Goal: Task Accomplishment & Management: Use online tool/utility

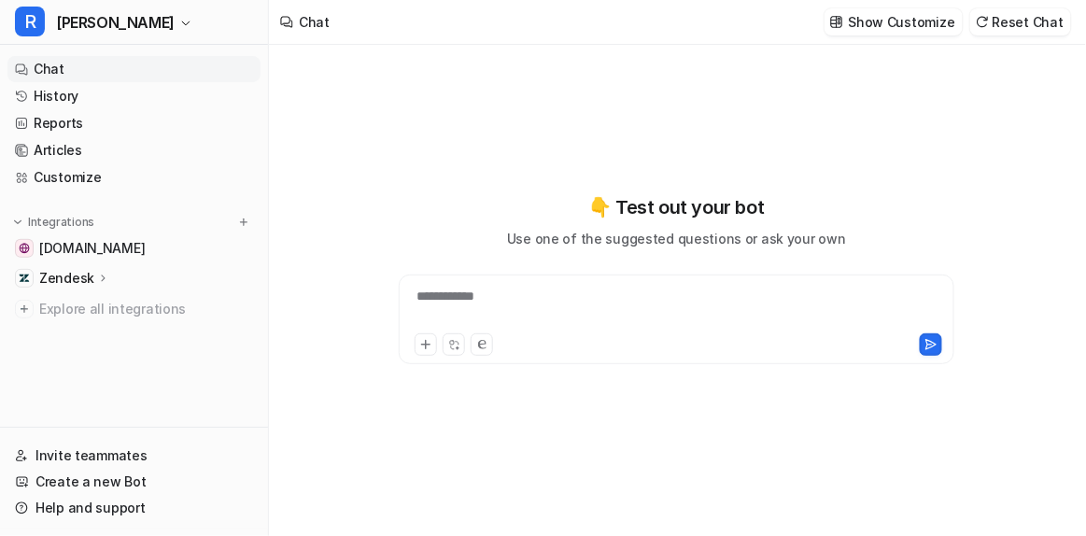
click at [68, 293] on ul "[DOMAIN_NAME] Zendesk Overview Sources AI Agent AI Copilot Explore all integrat…" at bounding box center [133, 278] width 253 height 87
click at [99, 261] on ul "[DOMAIN_NAME] Zendesk Overview Sources AI Agent AI Copilot Explore all integrat…" at bounding box center [133, 278] width 253 height 87
click at [99, 274] on icon at bounding box center [103, 278] width 13 height 14
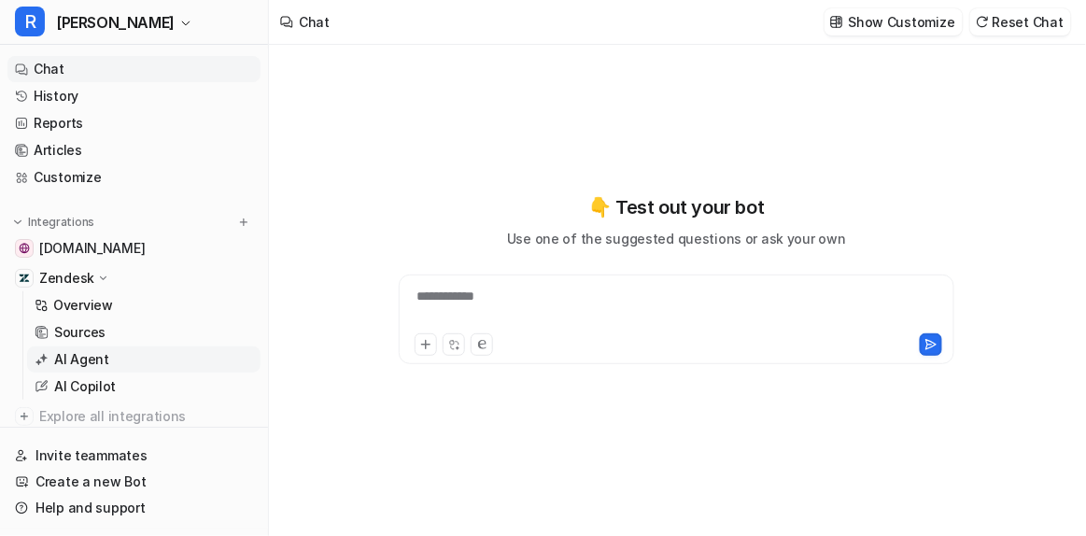
click at [70, 355] on p "AI Agent" at bounding box center [81, 359] width 55 height 19
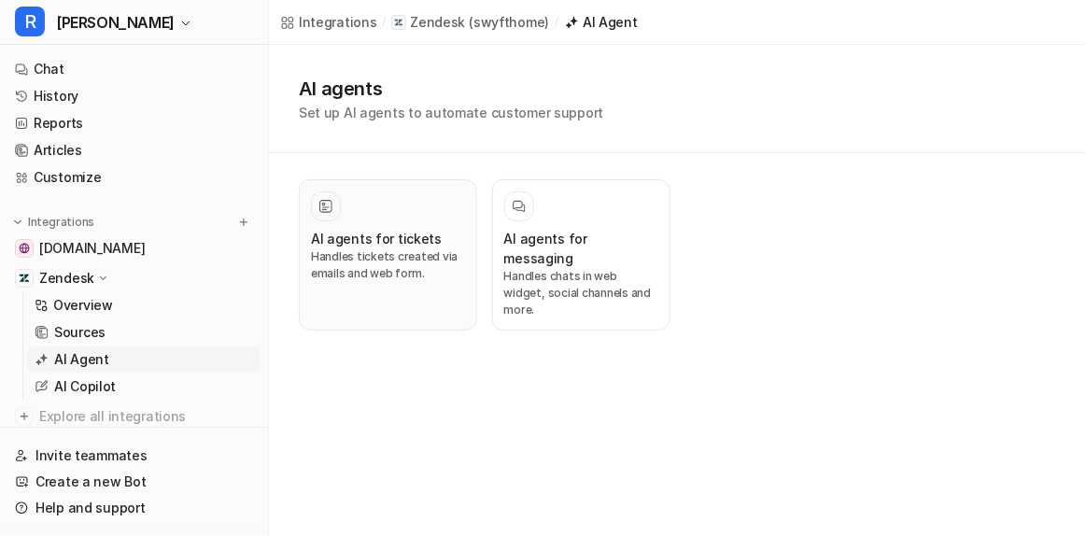
click at [401, 202] on div at bounding box center [388, 206] width 154 height 30
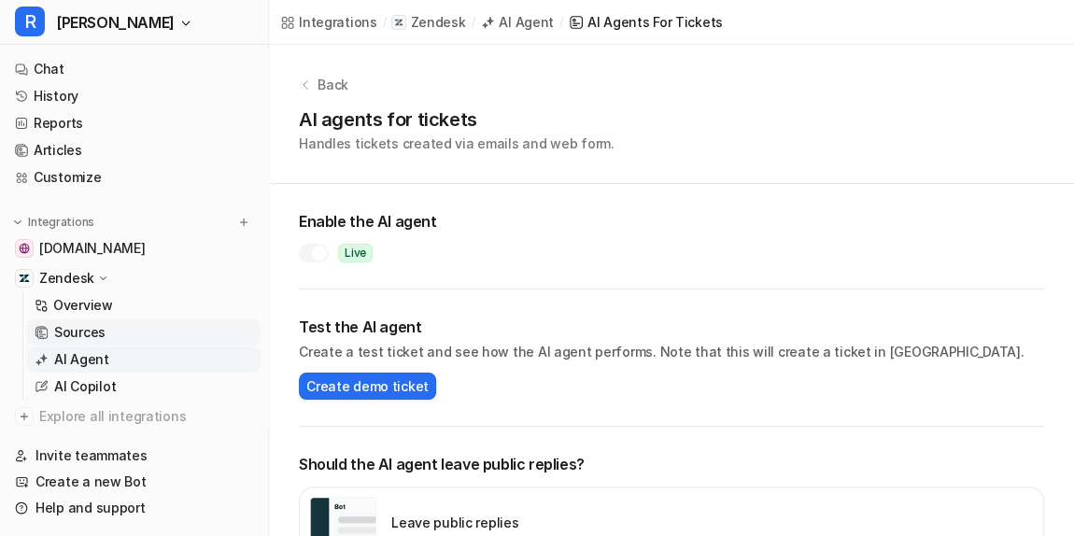
click at [95, 330] on p "Sources" at bounding box center [79, 332] width 51 height 19
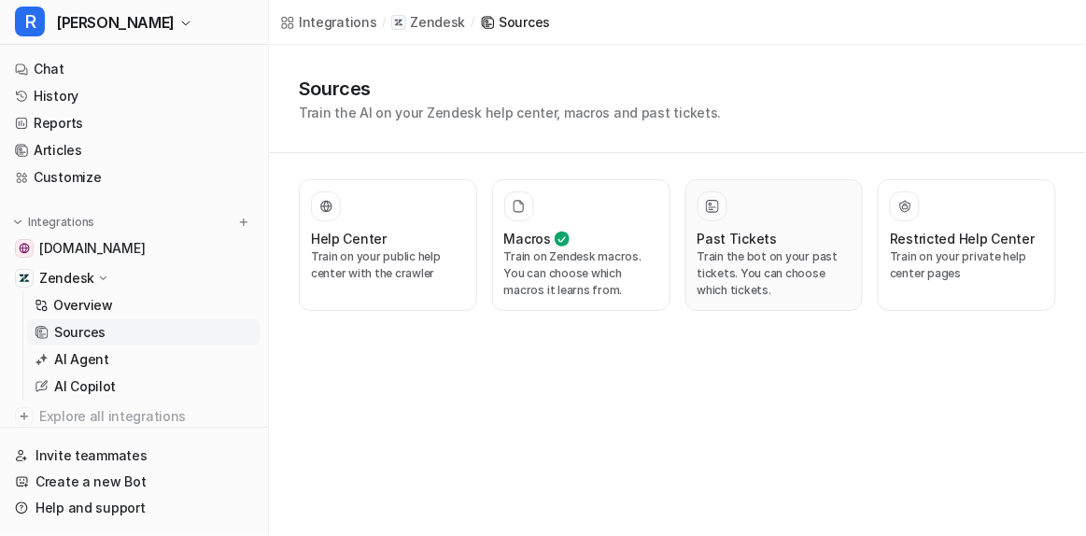
click at [796, 218] on div at bounding box center [774, 206] width 154 height 30
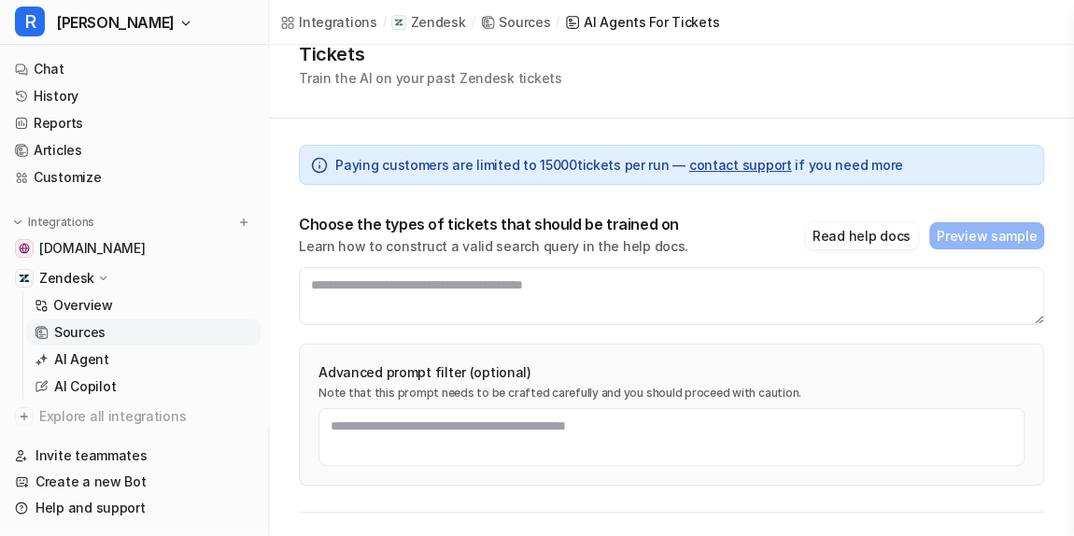
scroll to position [67, 0]
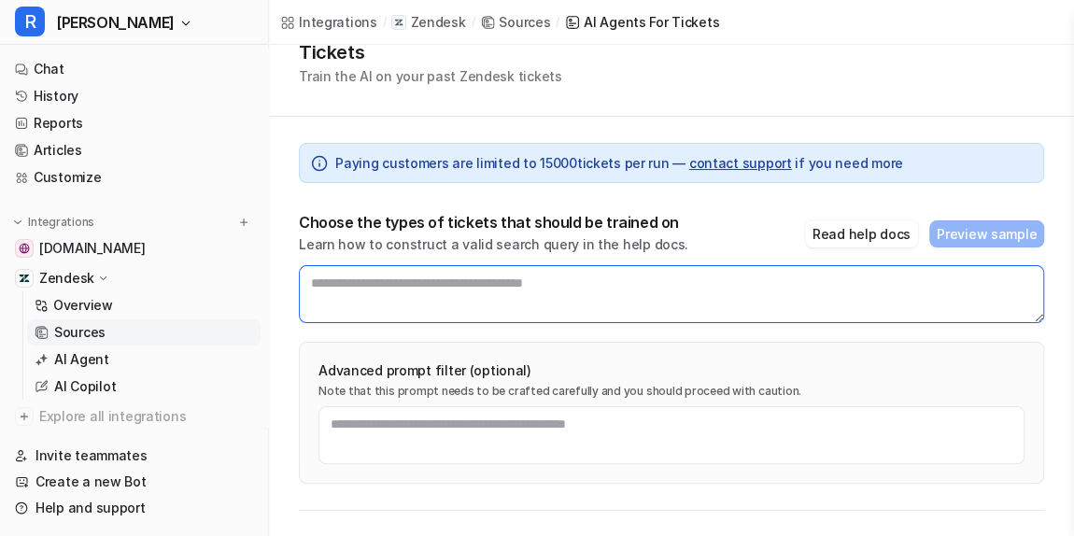
click at [477, 298] on textarea at bounding box center [671, 294] width 745 height 58
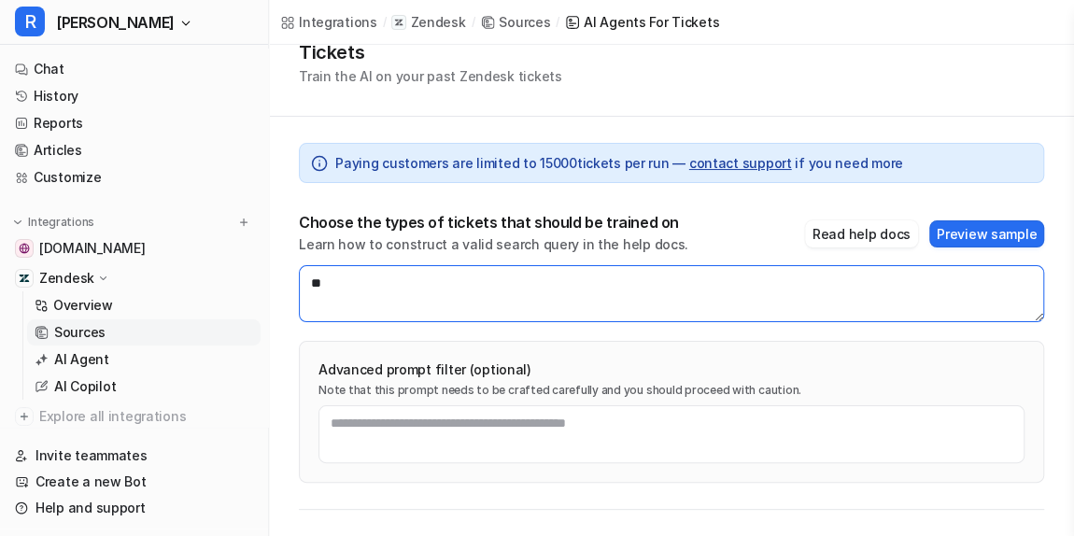
type textarea "*"
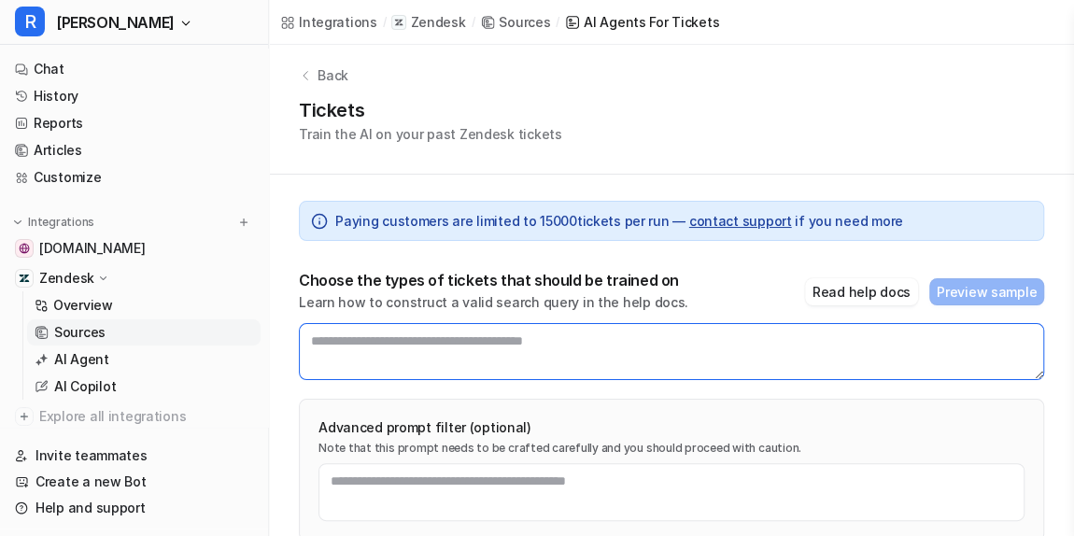
scroll to position [11, 0]
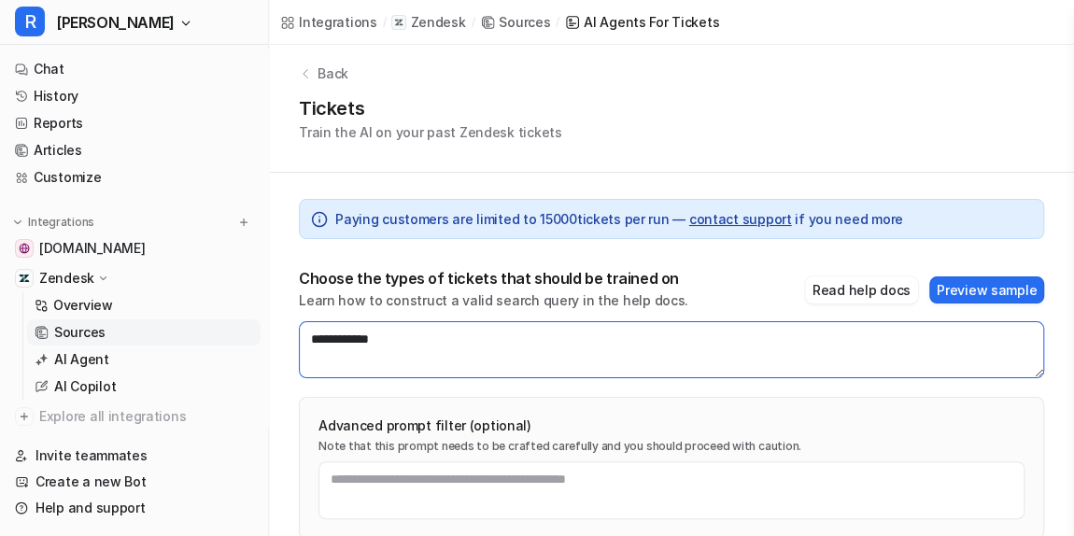
type textarea "**********"
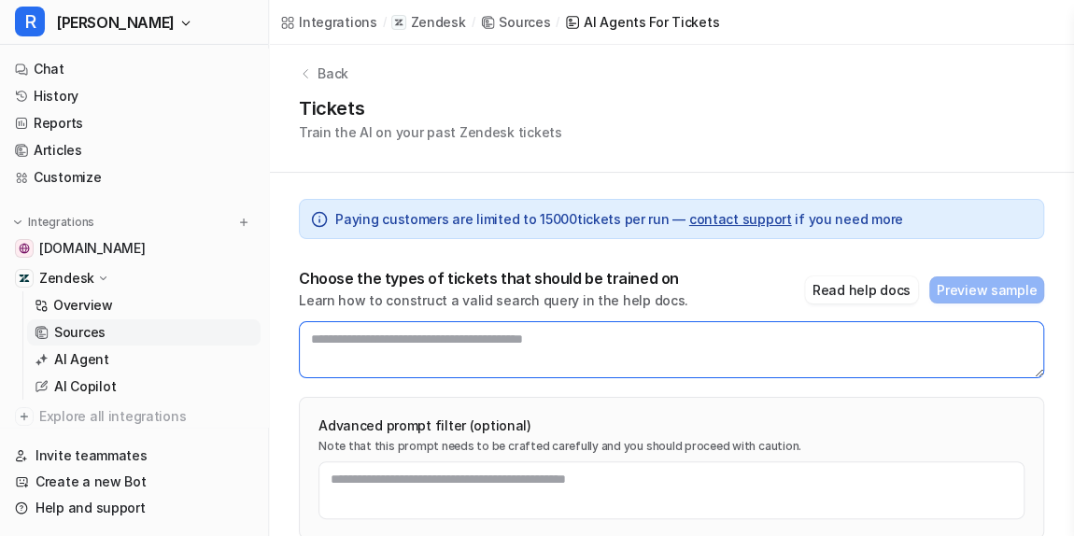
paste textarea "**********"
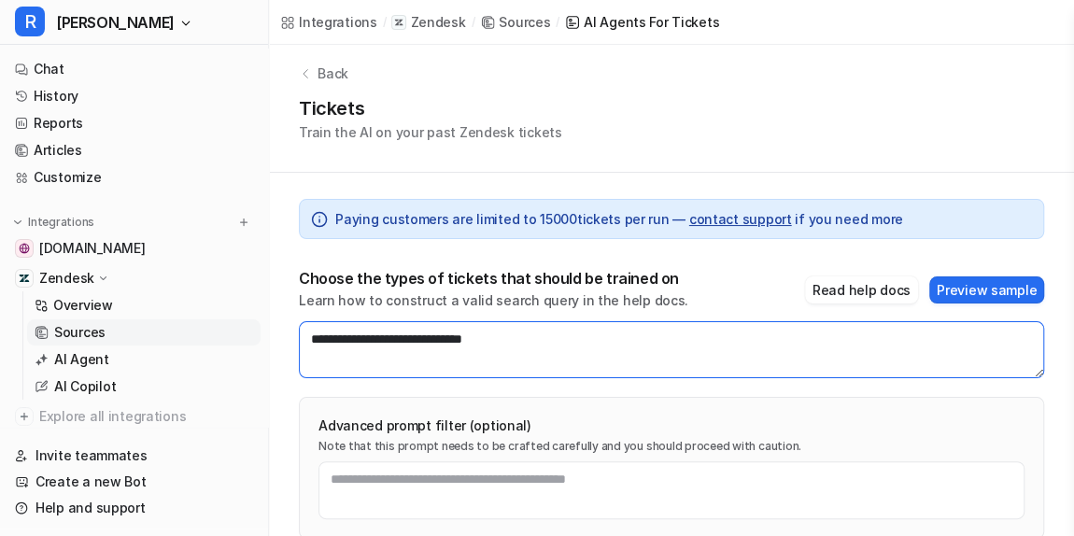
type textarea "**********"
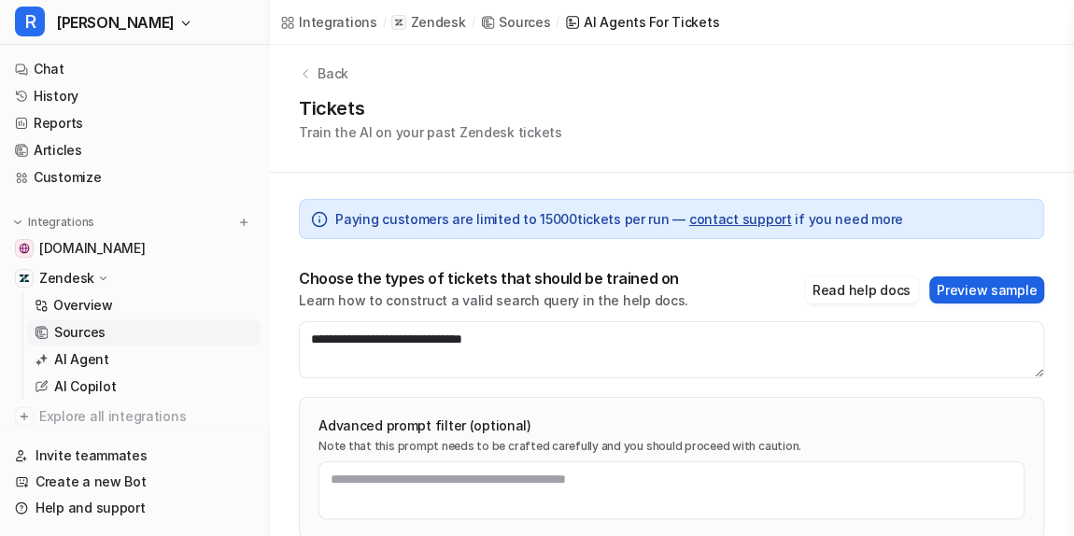
click at [972, 289] on button "Preview sample" at bounding box center [986, 289] width 115 height 27
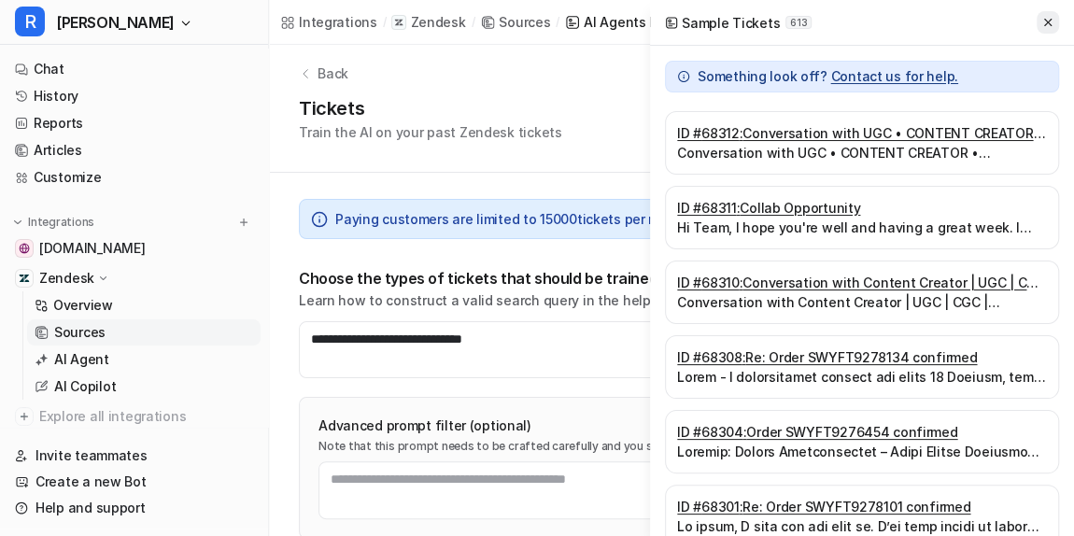
click at [1051, 24] on icon at bounding box center [1047, 22] width 13 height 13
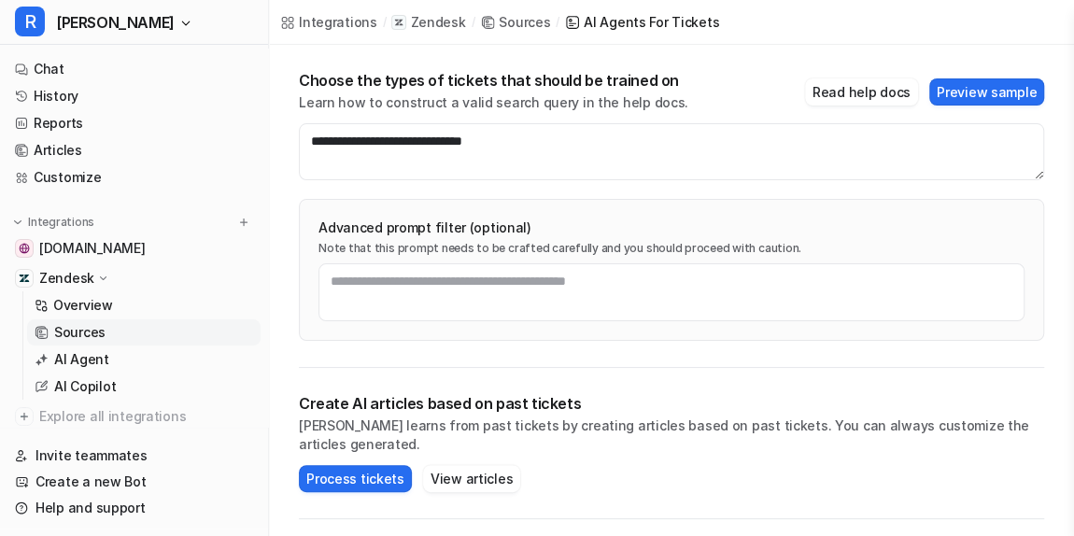
scroll to position [212, 0]
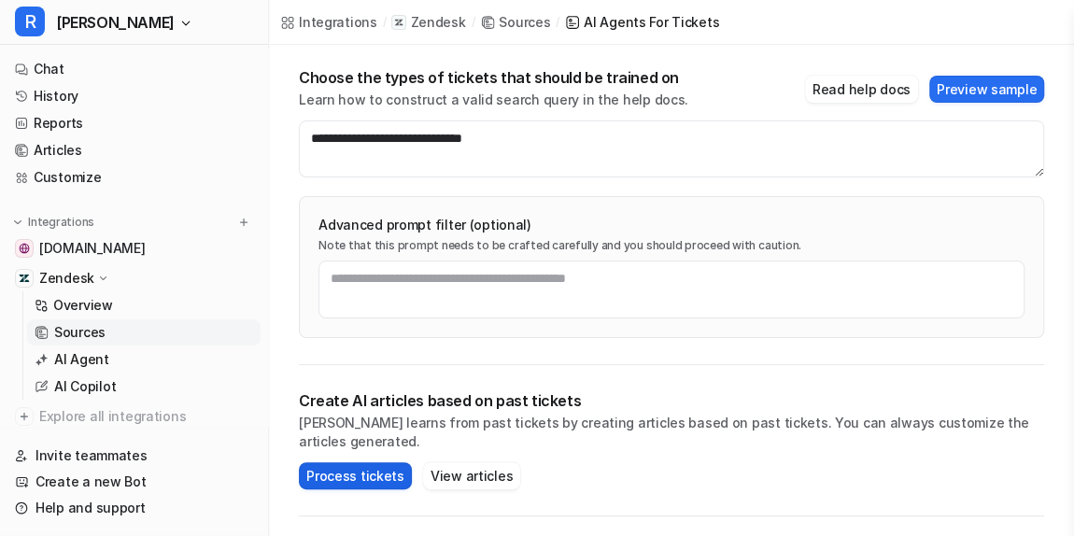
click at [343, 462] on button "Process tickets" at bounding box center [355, 475] width 113 height 27
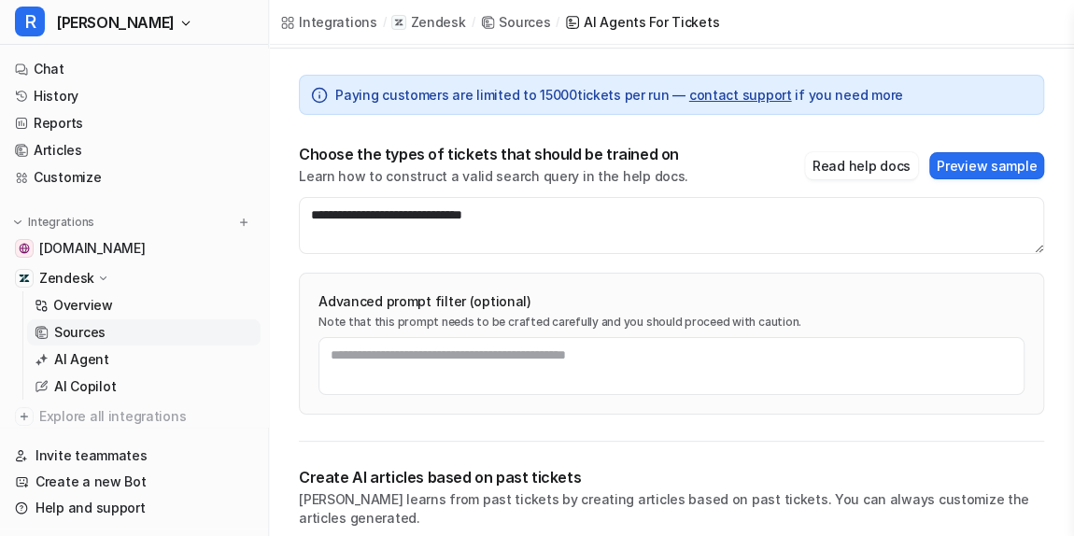
scroll to position [134, 0]
click at [77, 143] on link "Articles" at bounding box center [133, 150] width 253 height 26
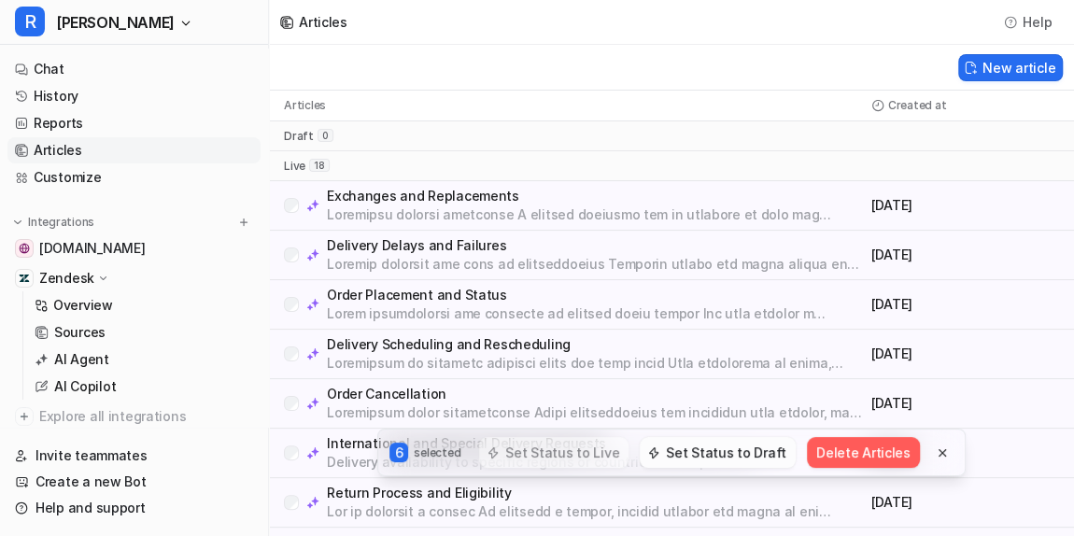
click at [696, 454] on button "Set Status to Draft" at bounding box center [718, 452] width 156 height 31
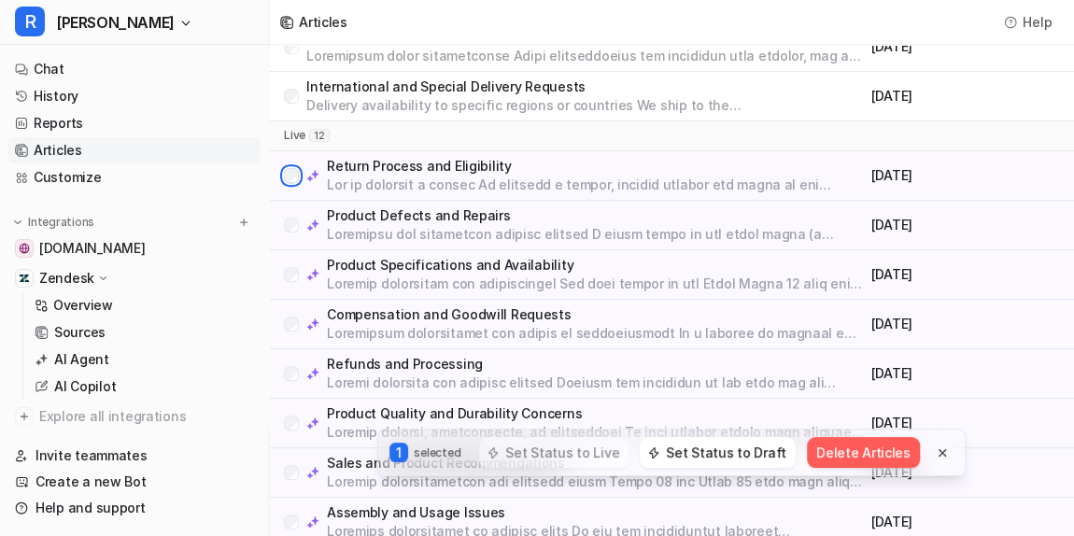
scroll to position [528, 0]
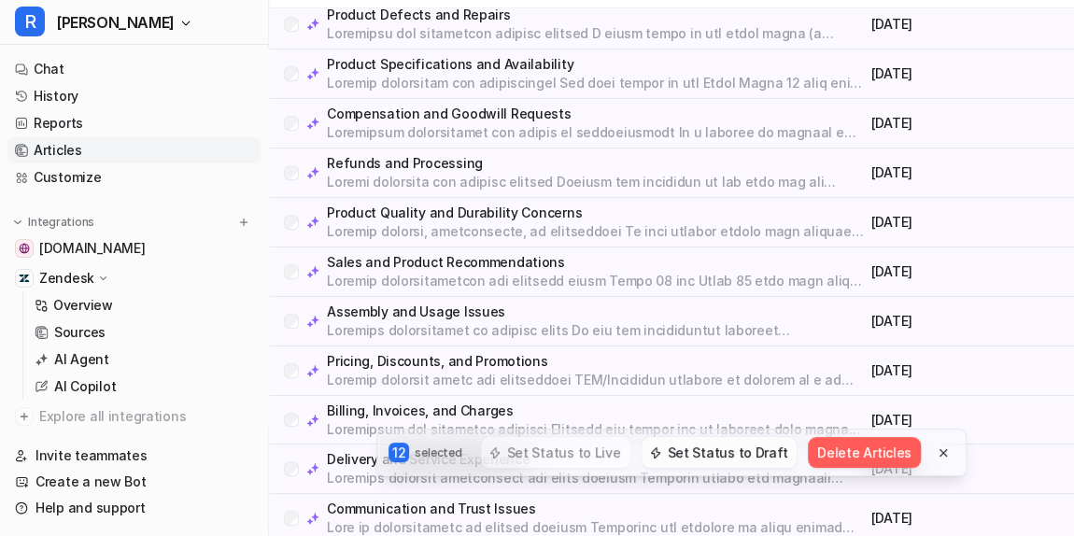
click at [718, 454] on button "Set Status to Draft" at bounding box center [719, 452] width 156 height 31
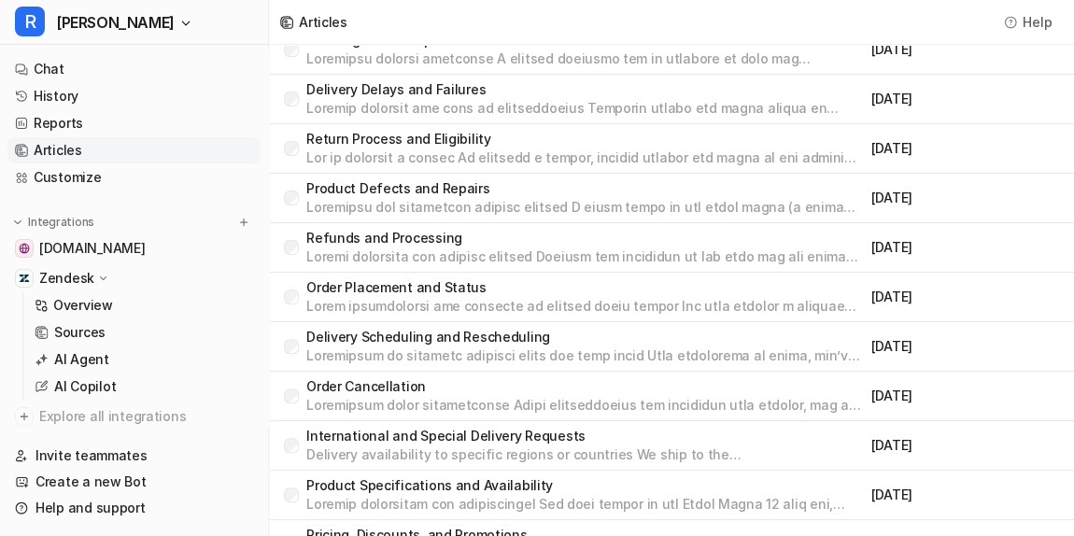
scroll to position [0, 0]
